Goal: Task Accomplishment & Management: Use online tool/utility

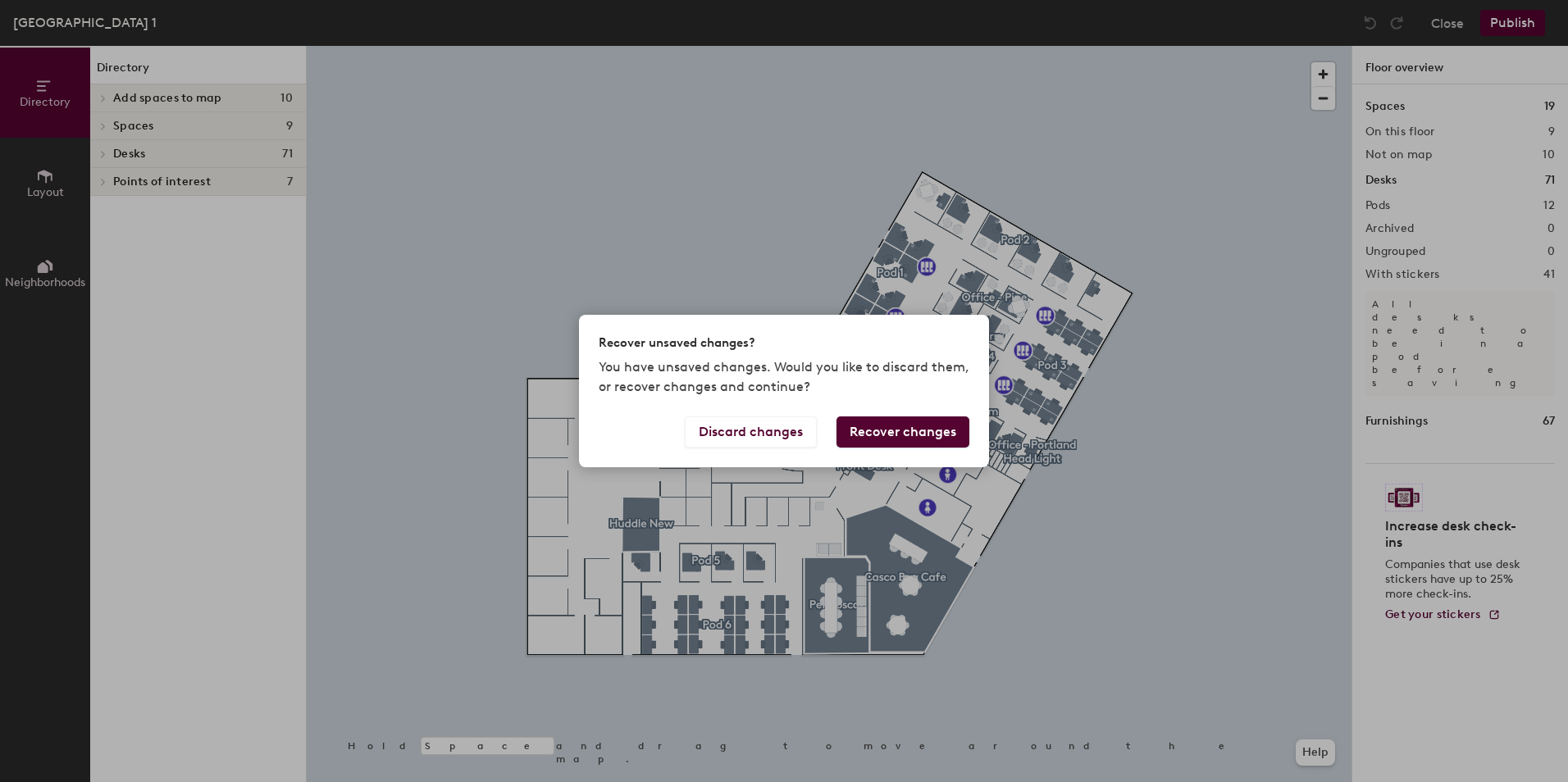
click at [909, 432] on button "Recover changes" at bounding box center [903, 433] width 133 height 32
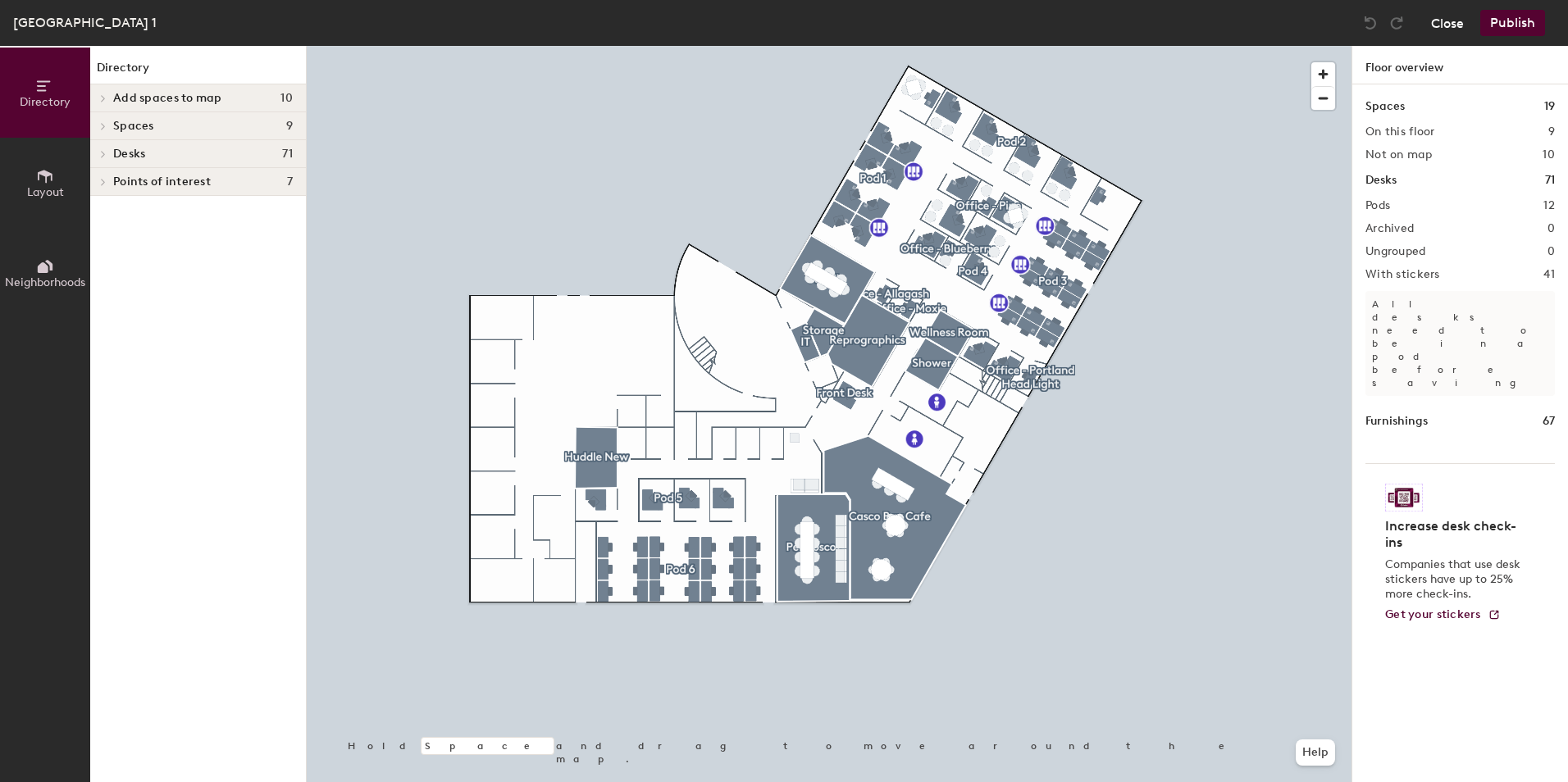
click at [1446, 21] on button "Close" at bounding box center [1447, 23] width 32 height 26
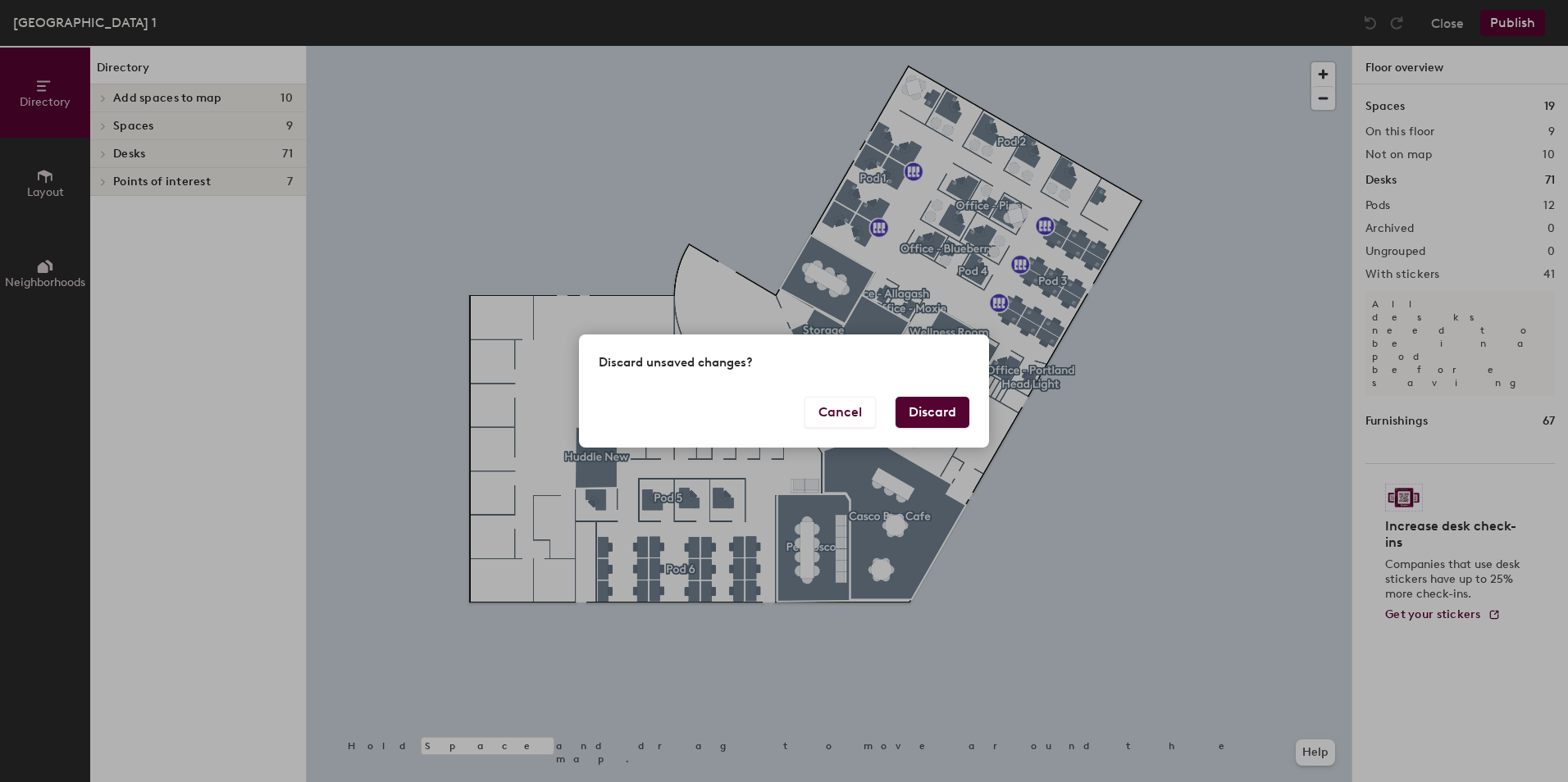
click at [924, 409] on button "Discard" at bounding box center [932, 412] width 74 height 32
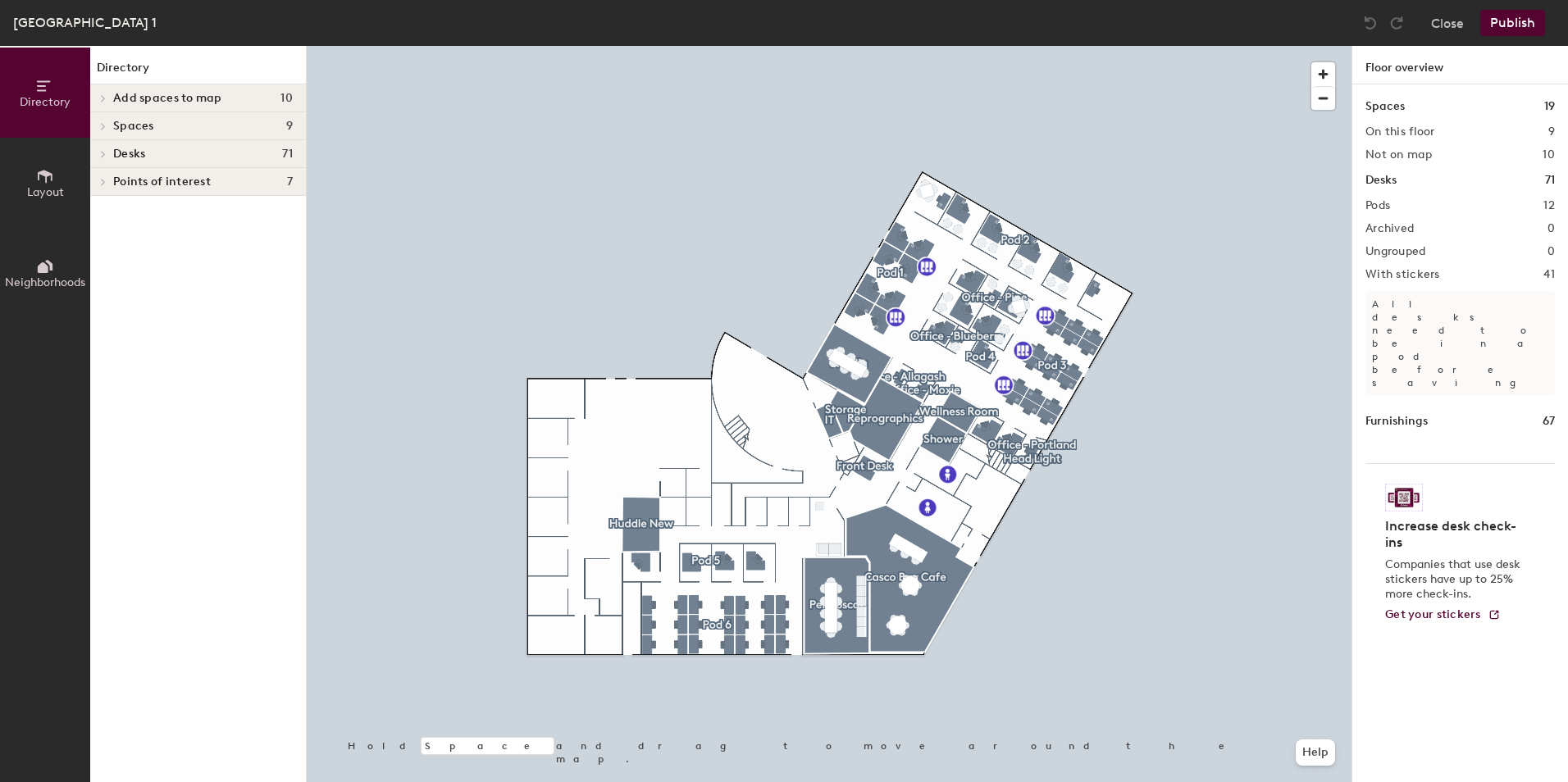
click at [1507, 19] on button "Publish" at bounding box center [1513, 23] width 65 height 26
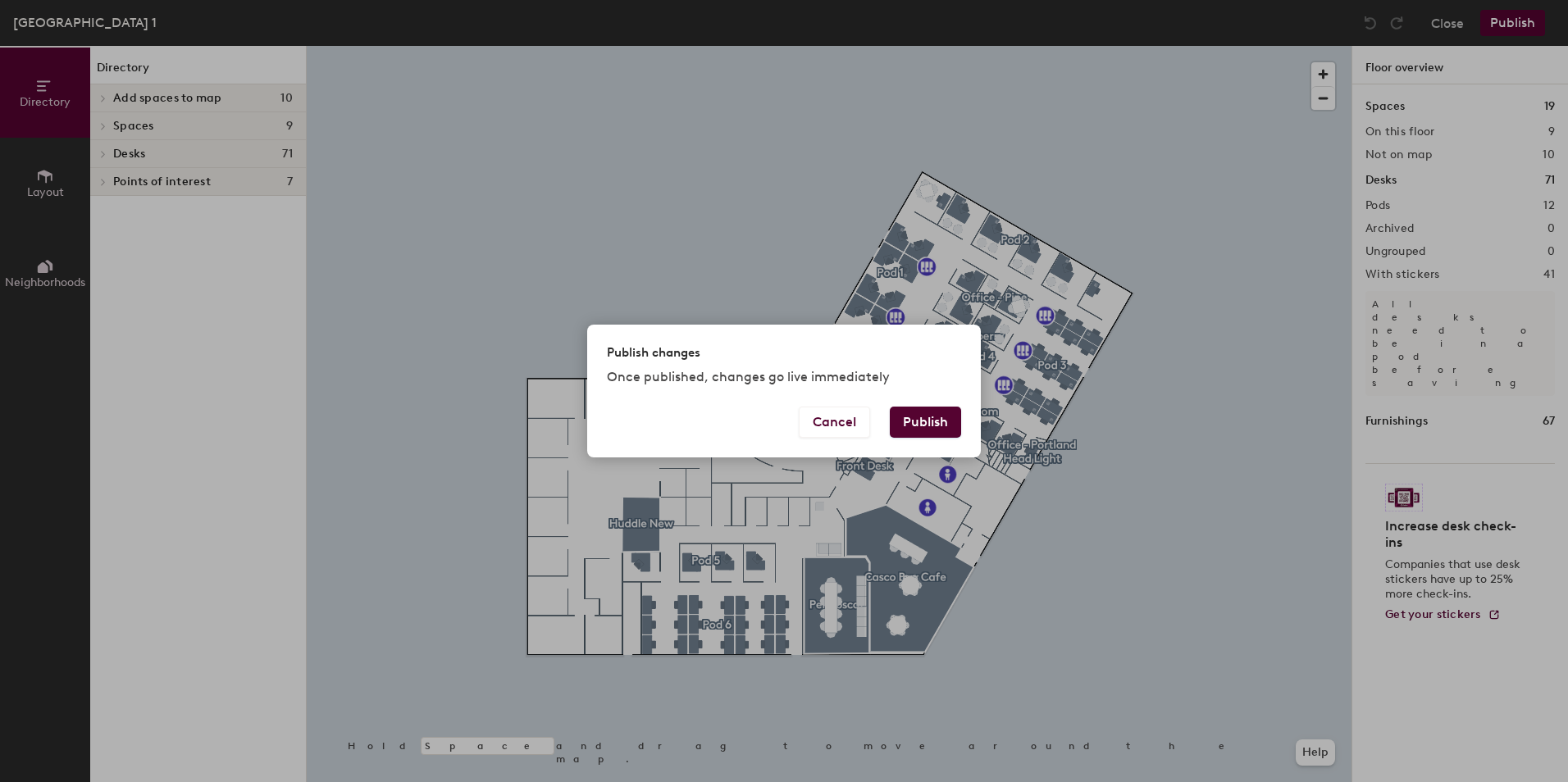
click at [921, 418] on button "Publish" at bounding box center [925, 423] width 71 height 32
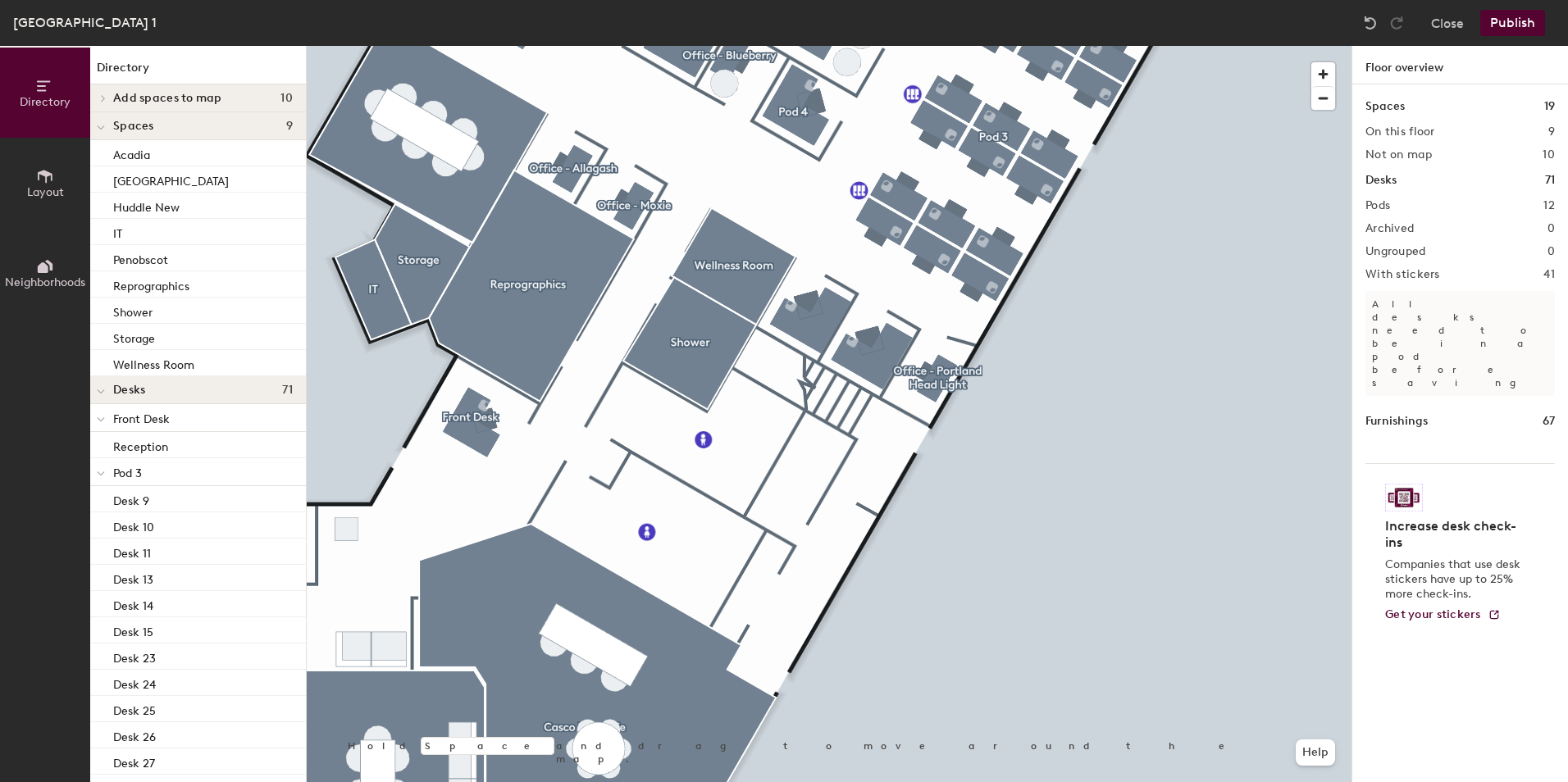
click at [1370, 308] on div "Directory Layout Neighborhoods Directory Add spaces to map 10 Huddle1 Katahdin …" at bounding box center [784, 414] width 1568 height 737
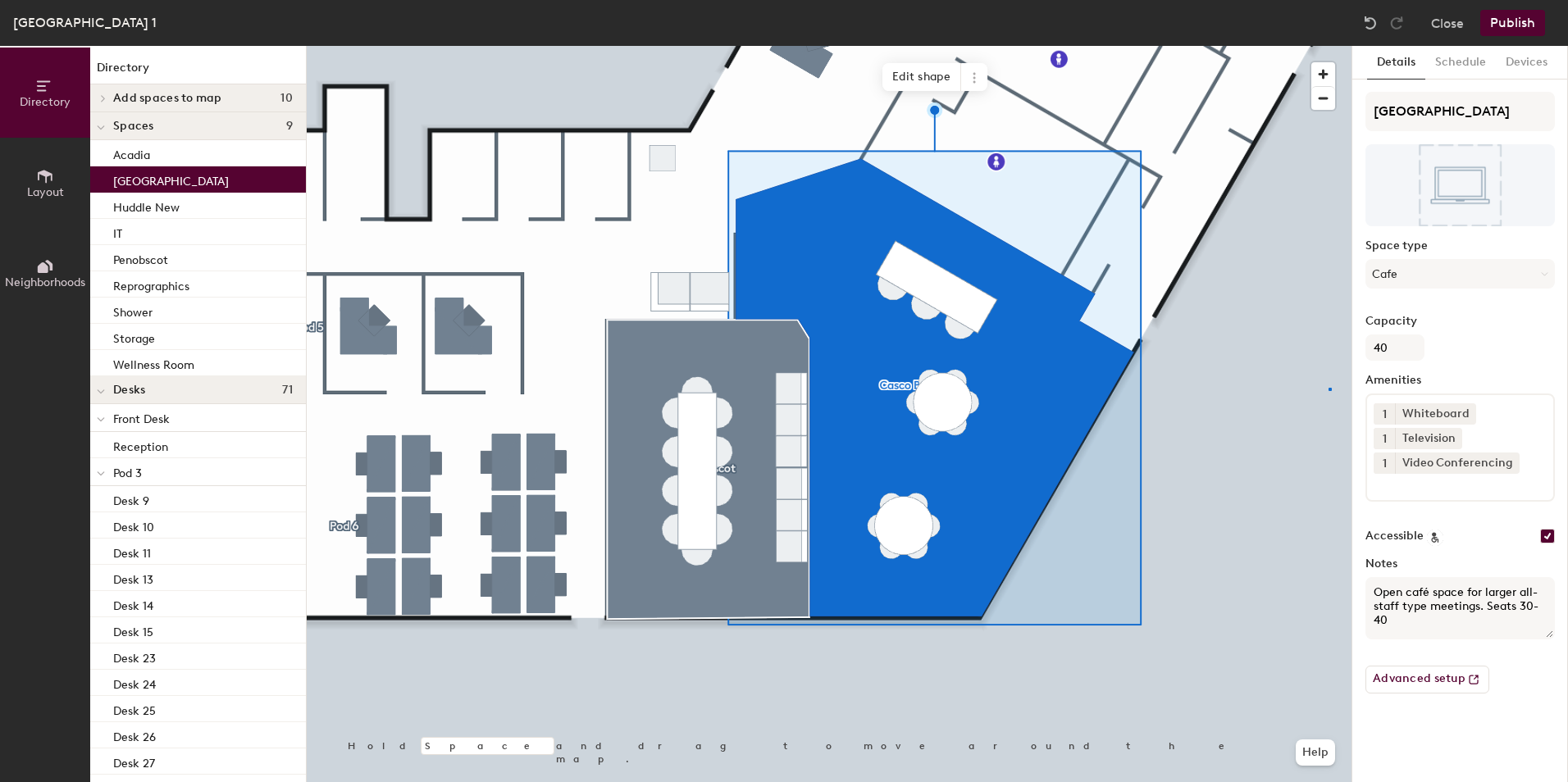
click at [1329, 46] on div at bounding box center [829, 46] width 1045 height 0
click at [912, 68] on span "Edit shape" at bounding box center [921, 77] width 79 height 28
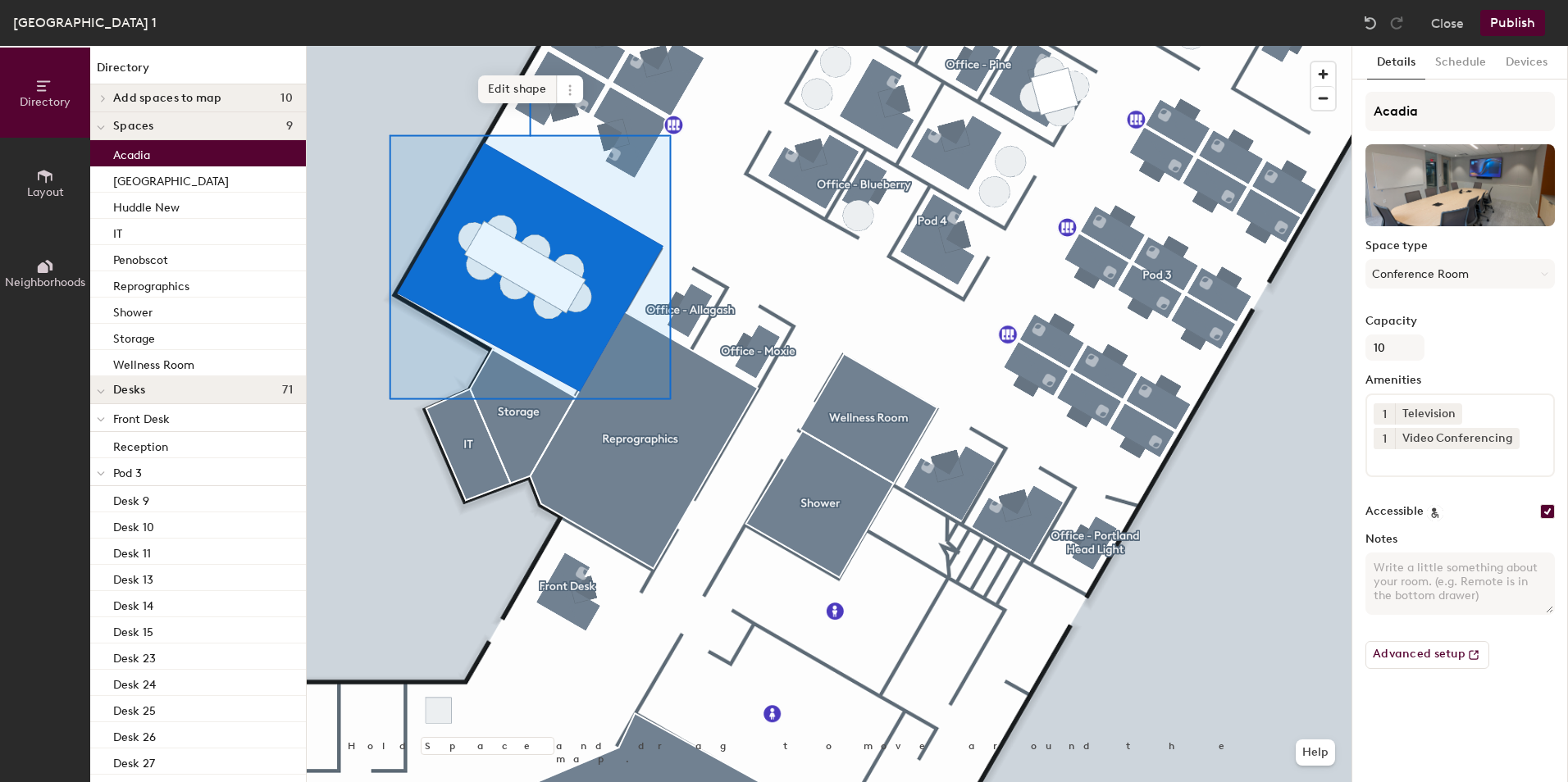
click at [496, 84] on span "Edit shape" at bounding box center [517, 89] width 79 height 28
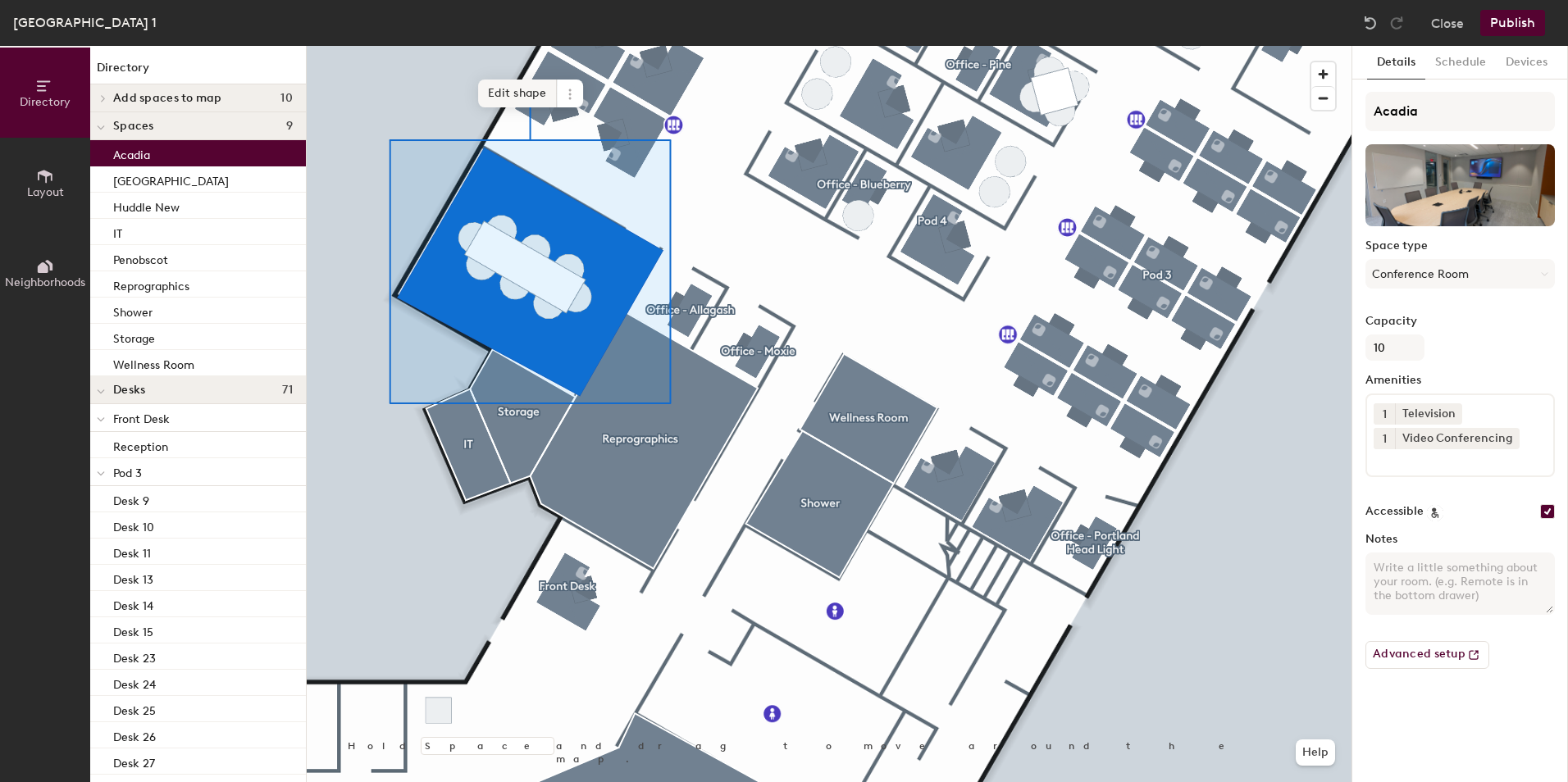
click at [496, 89] on span "Edit shape" at bounding box center [517, 94] width 79 height 28
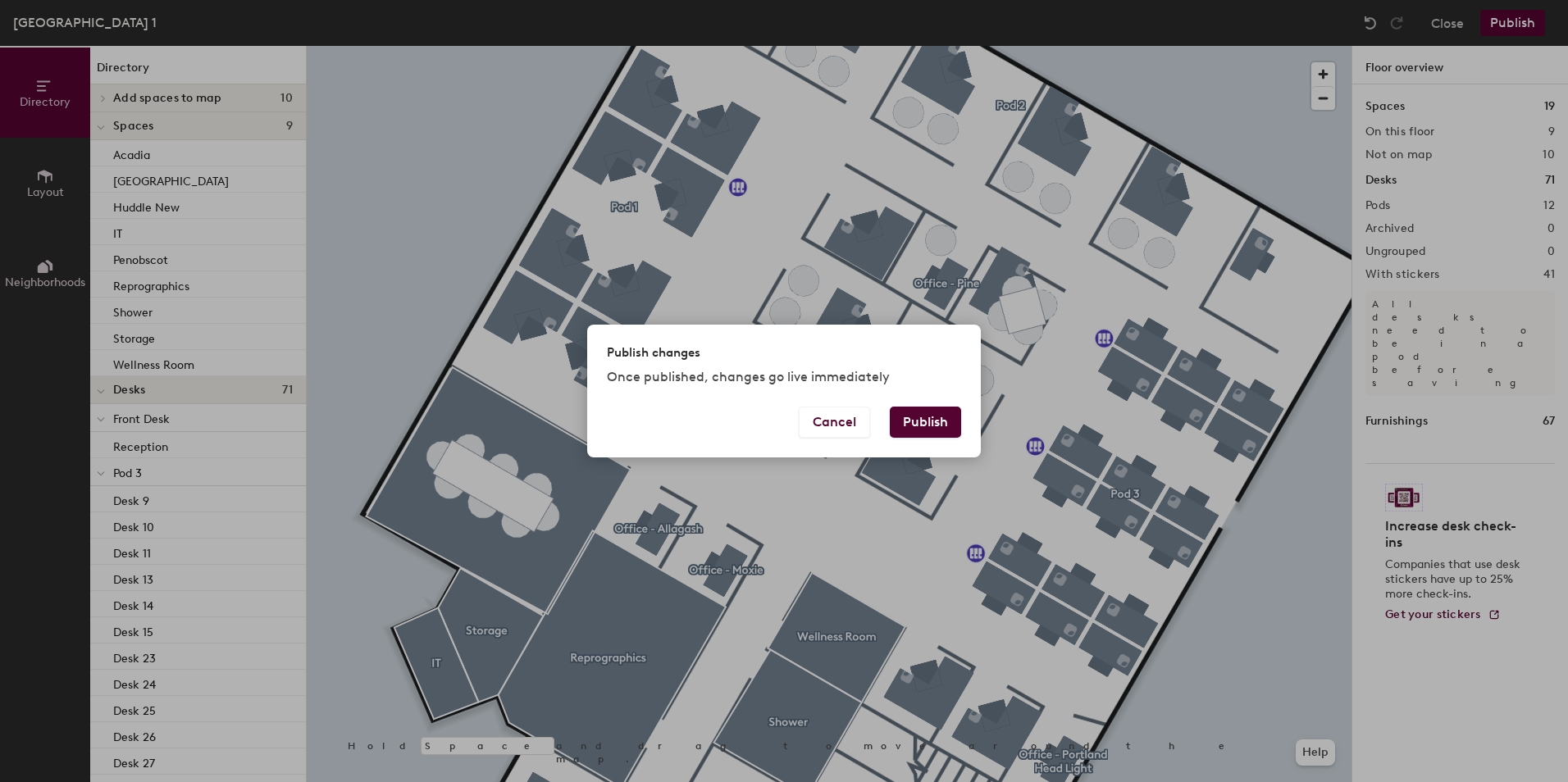
click at [931, 420] on button "Publish" at bounding box center [925, 423] width 71 height 32
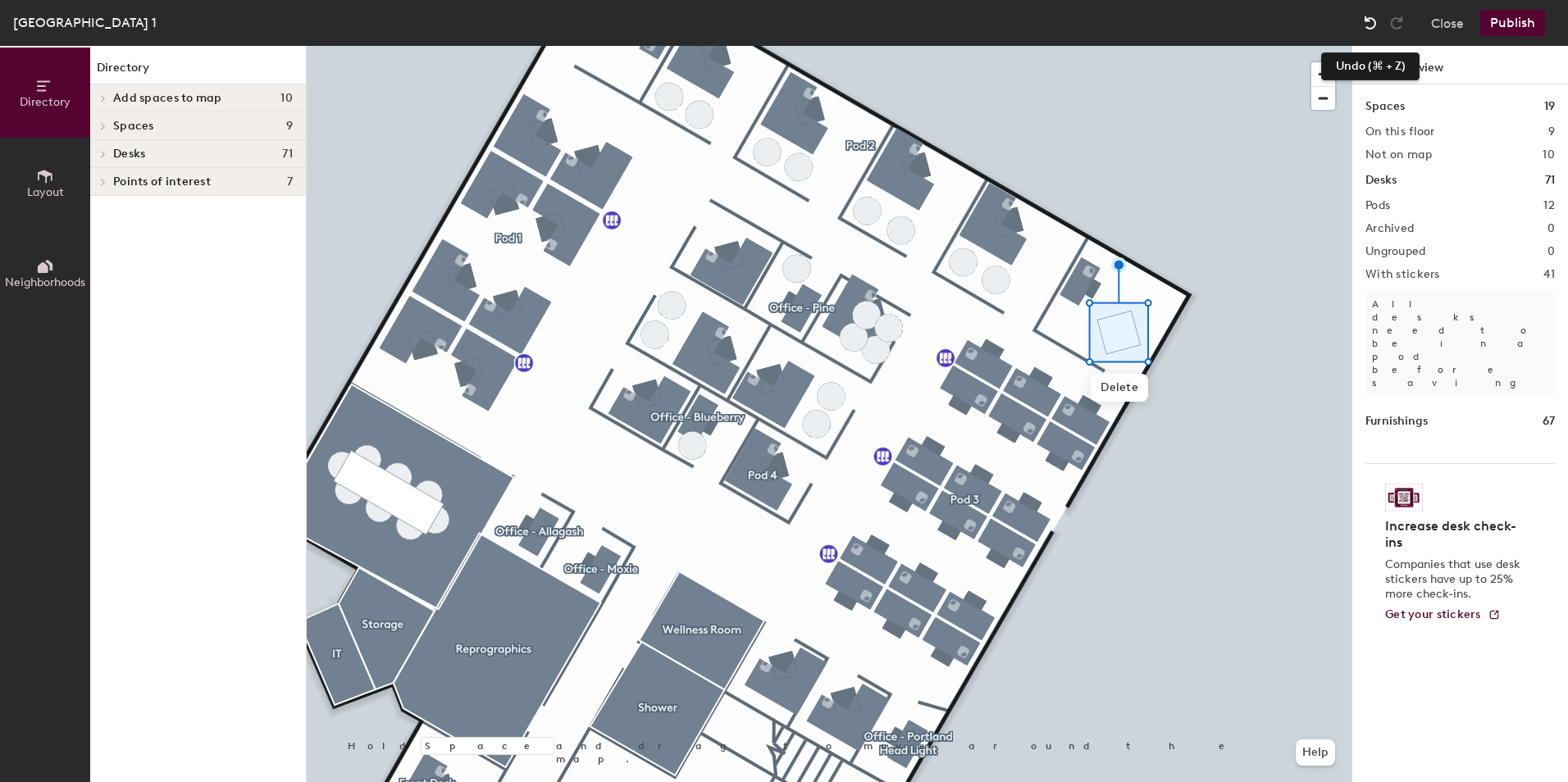
click at [1372, 19] on img at bounding box center [1371, 23] width 17 height 17
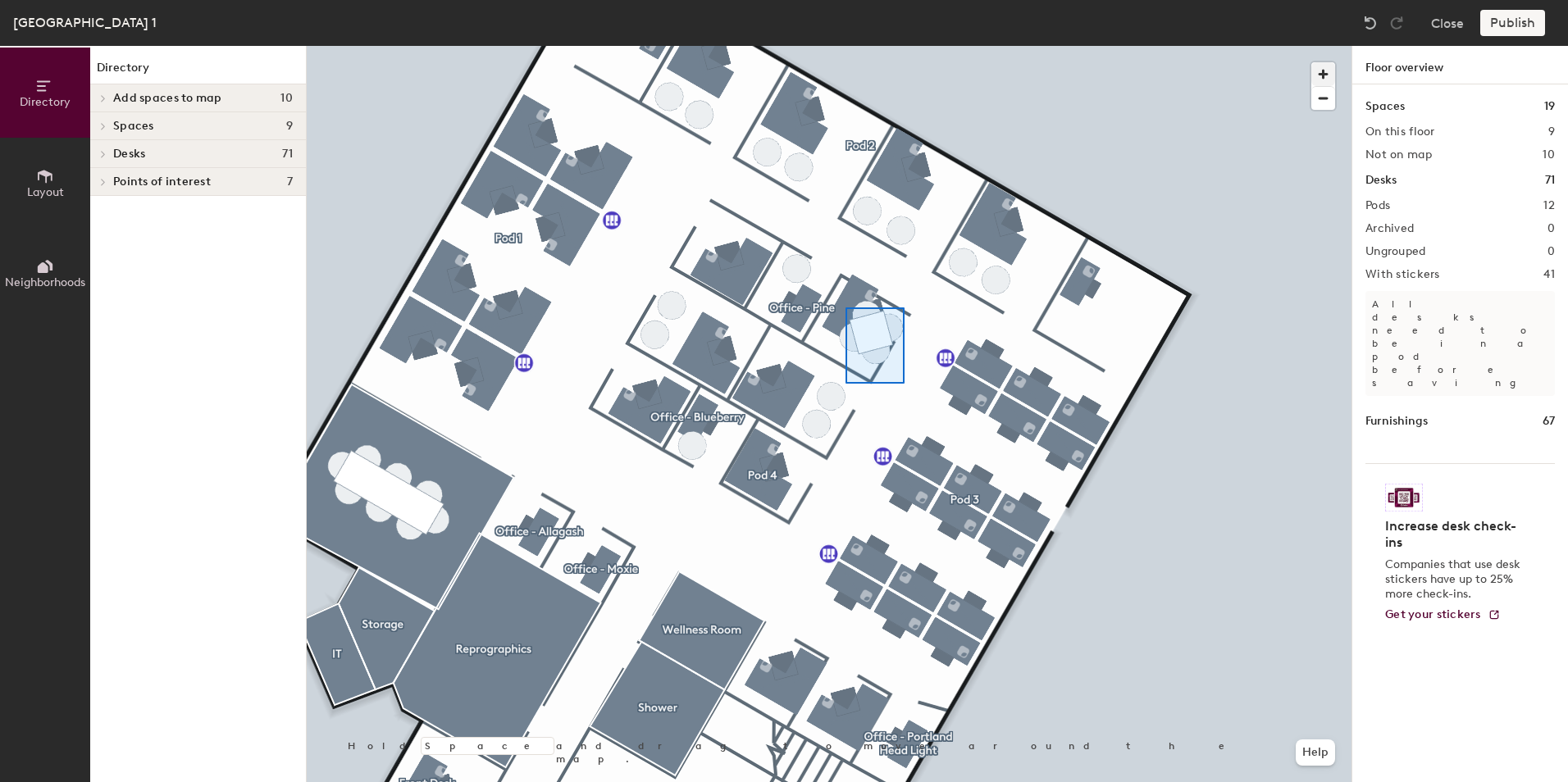
click at [845, 46] on div at bounding box center [829, 46] width 1045 height 0
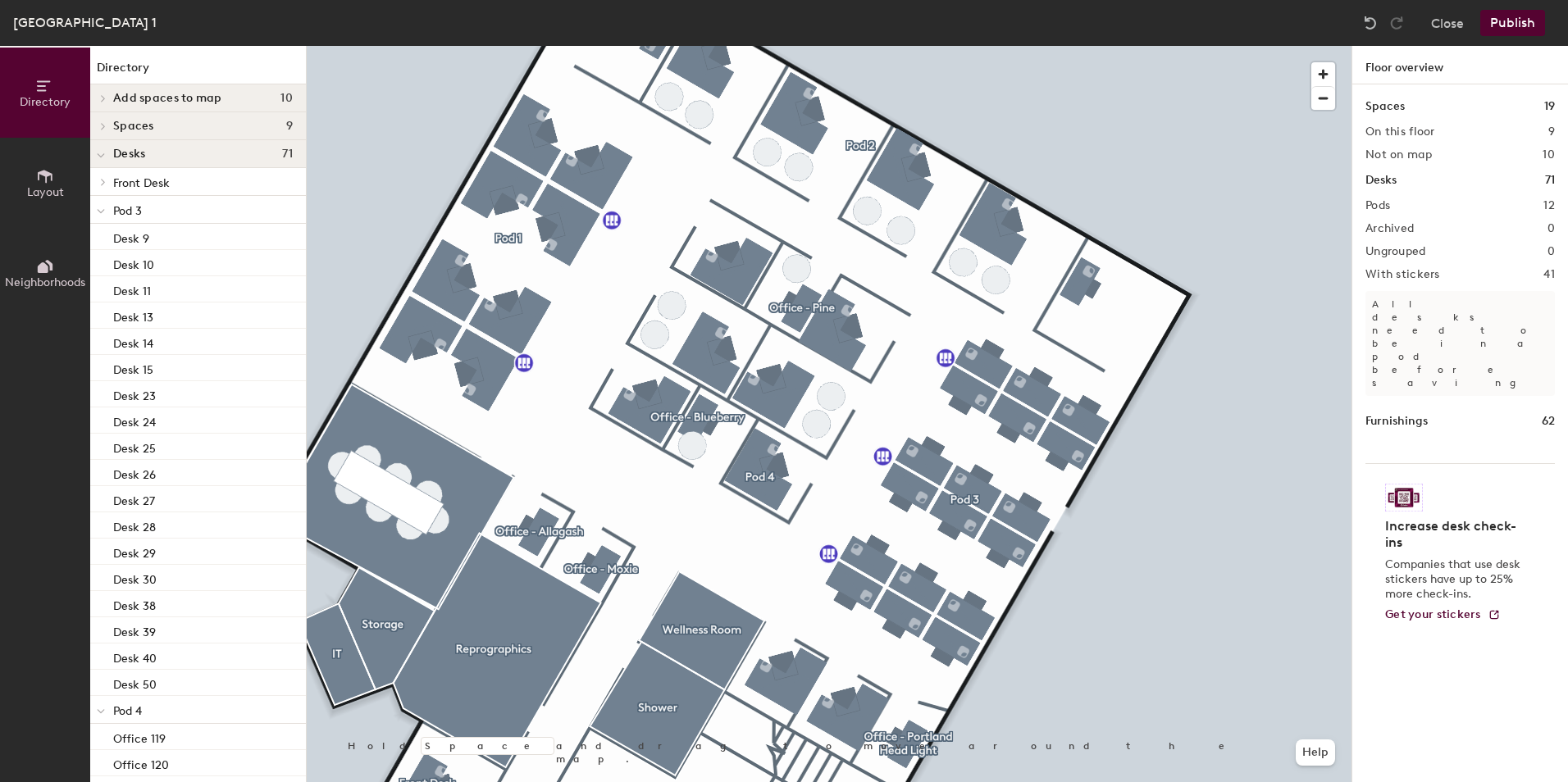
click at [1522, 21] on button "Publish" at bounding box center [1513, 23] width 65 height 26
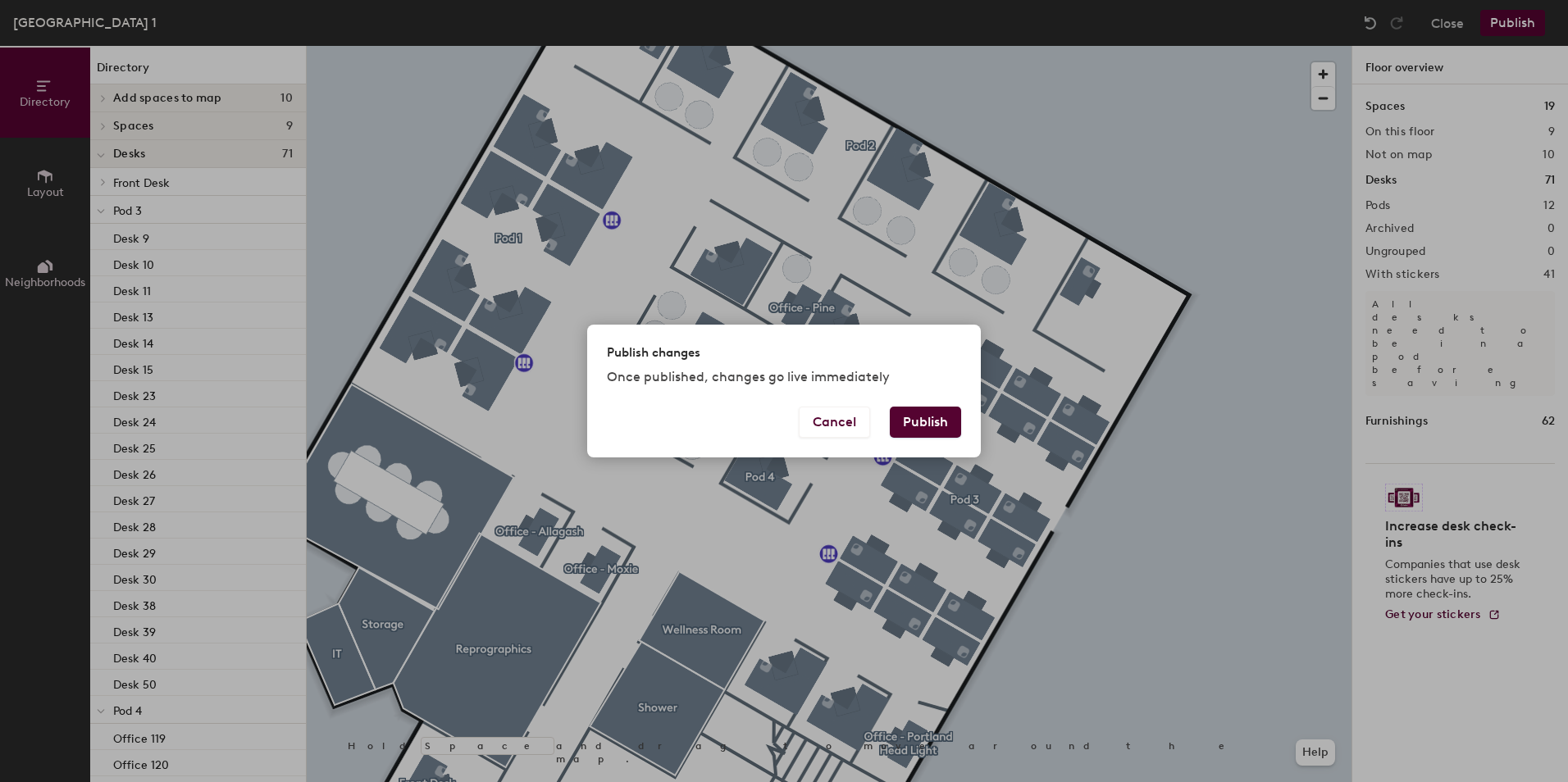
click at [918, 424] on button "Publish" at bounding box center [925, 423] width 71 height 32
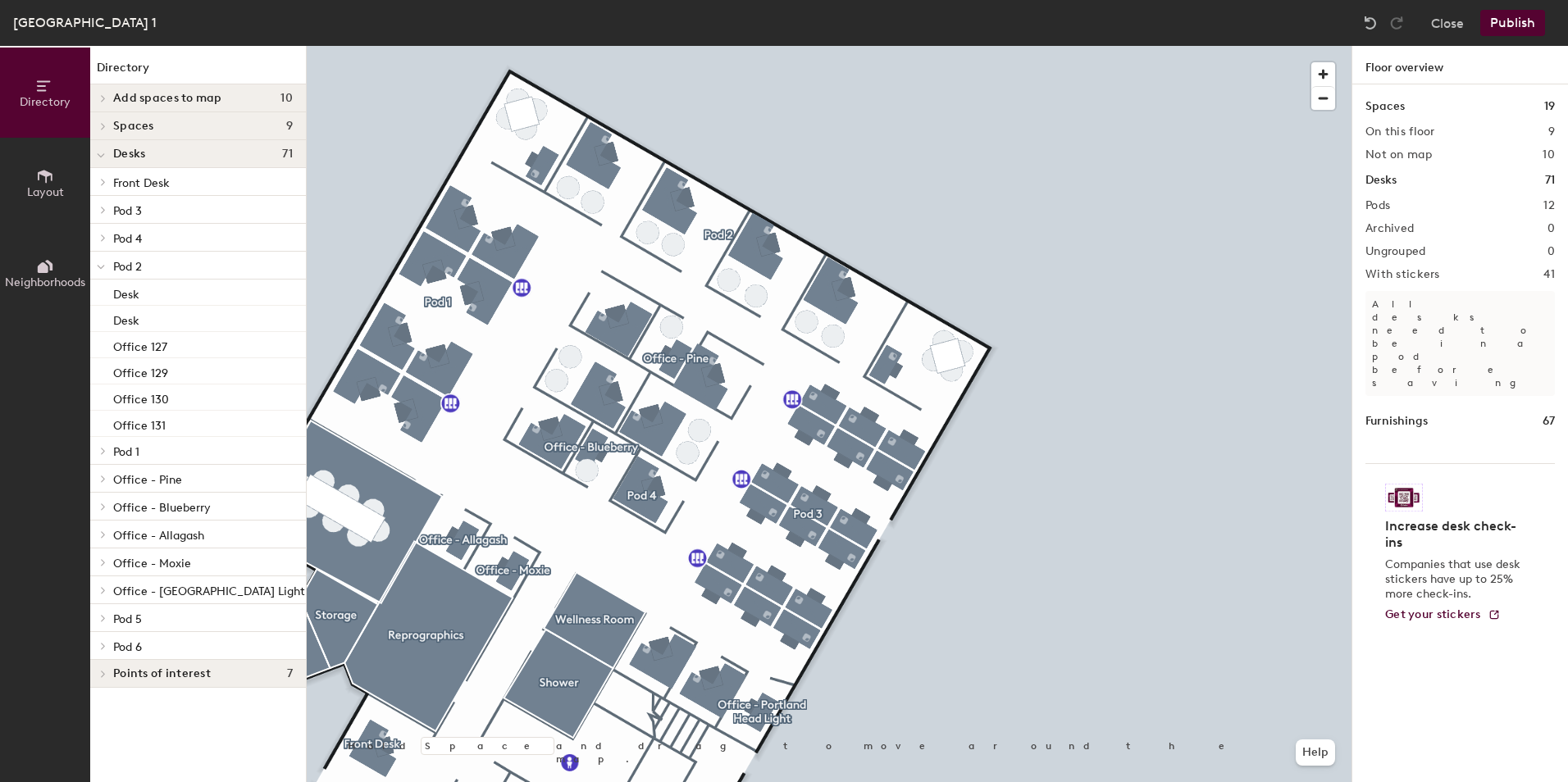
click at [1506, 24] on button "Publish" at bounding box center [1513, 23] width 65 height 26
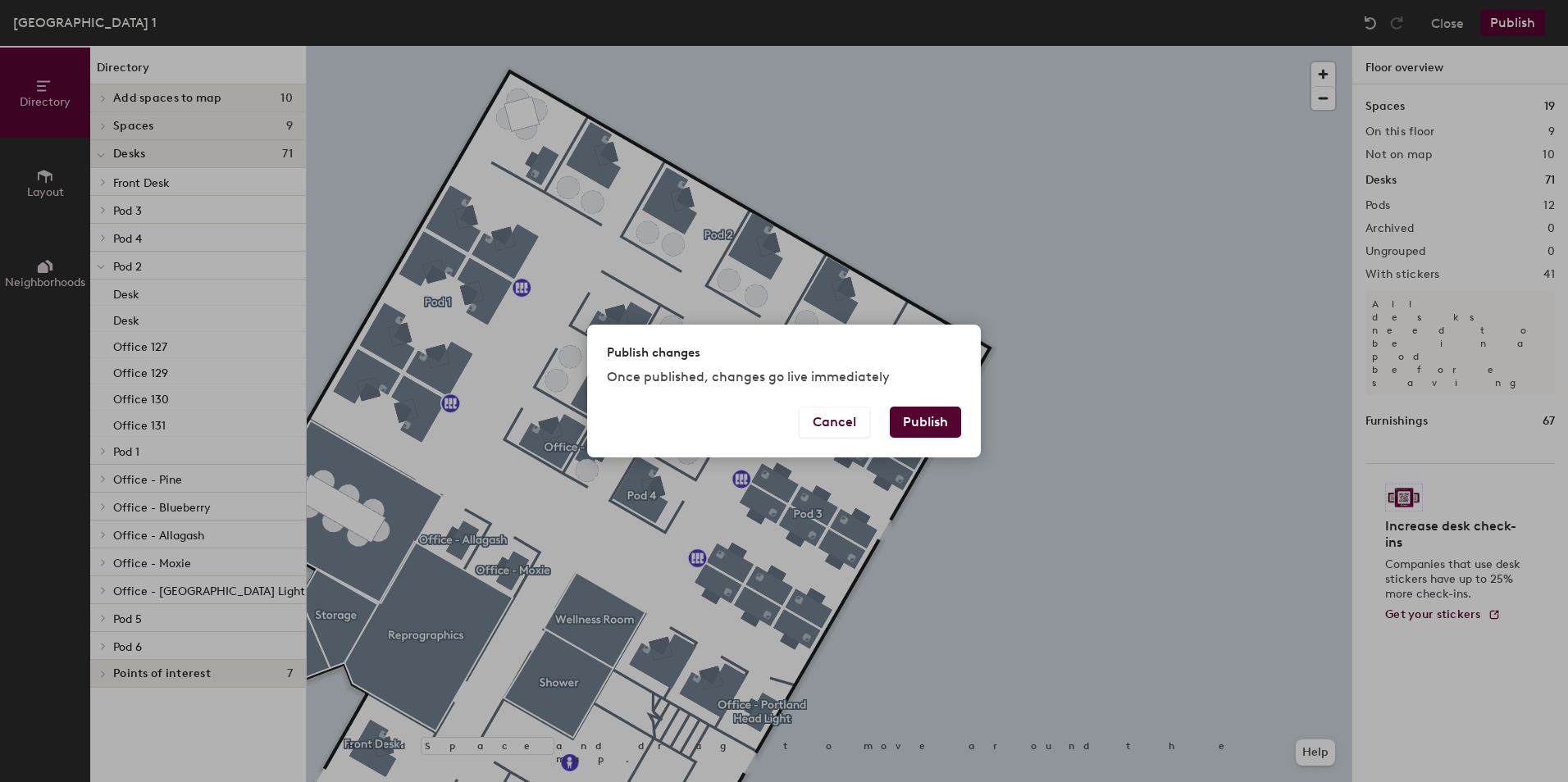
click at [922, 413] on button "Publish" at bounding box center [925, 423] width 71 height 32
